Goal: Task Accomplishment & Management: Use online tool/utility

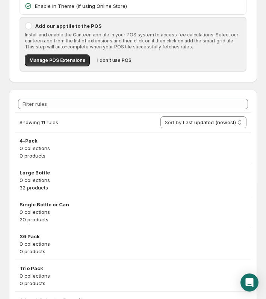
scroll to position [113, 0]
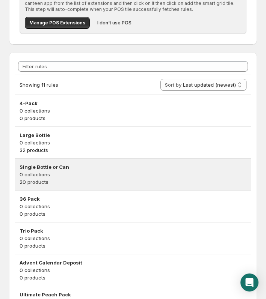
click at [90, 178] on p "20 products" at bounding box center [133, 182] width 227 height 8
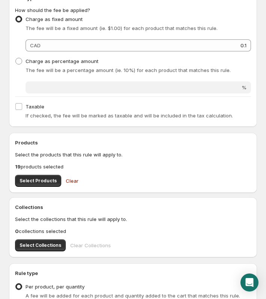
scroll to position [150, 0]
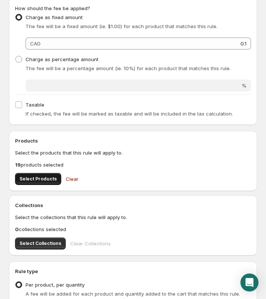
click at [47, 178] on span "Select Products" at bounding box center [38, 179] width 37 height 6
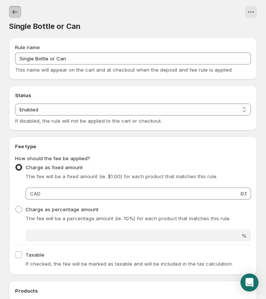
click at [17, 17] on button "Settings" at bounding box center [15, 12] width 12 height 12
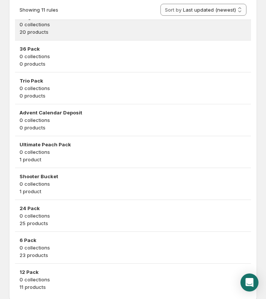
scroll to position [289, 0]
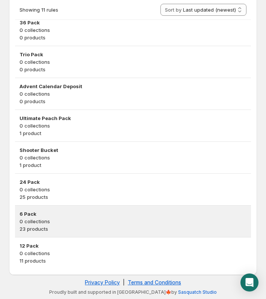
click at [132, 221] on p "0 collections" at bounding box center [133, 222] width 227 height 8
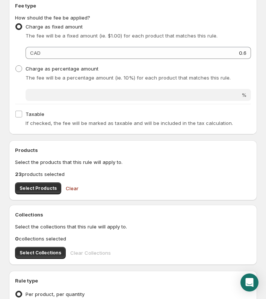
scroll to position [188, 0]
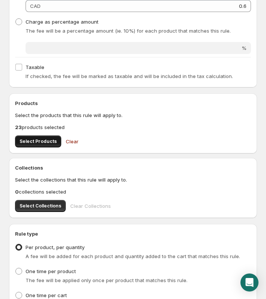
click at [48, 143] on span "Select Products" at bounding box center [38, 141] width 37 height 6
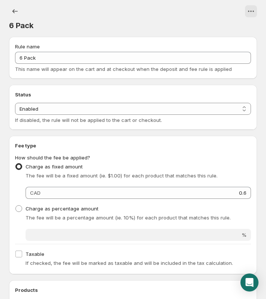
scroll to position [0, 0]
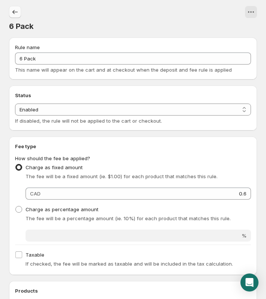
click at [12, 13] on icon "Settings" at bounding box center [15, 12] width 8 height 8
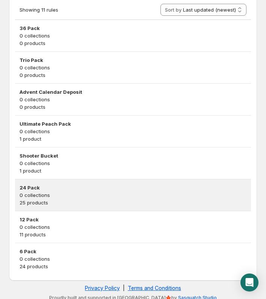
scroll to position [289, 0]
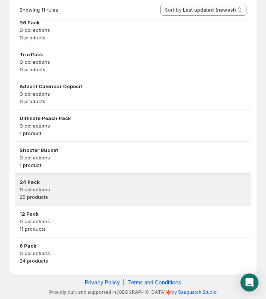
click at [89, 180] on h3 "24 Pack" at bounding box center [133, 182] width 227 height 8
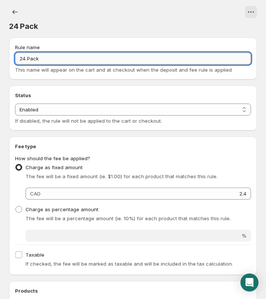
click at [132, 56] on input "24 Pack" at bounding box center [133, 59] width 236 height 12
click at [147, 80] on div "Rule name 24 Pack This name will appear on the cart and at checkout when the de…" at bounding box center [130, 282] width 254 height 500
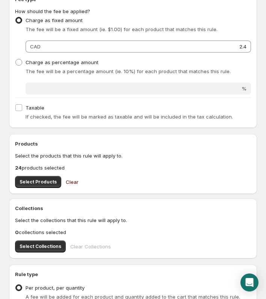
scroll to position [150, 0]
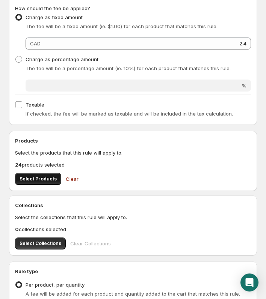
click at [26, 176] on button "Select Products" at bounding box center [38, 179] width 46 height 12
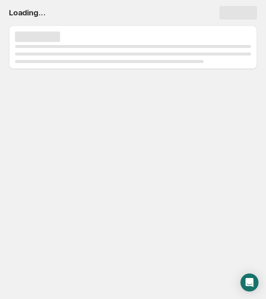
scroll to position [0, 0]
